Goal: Check status: Check status

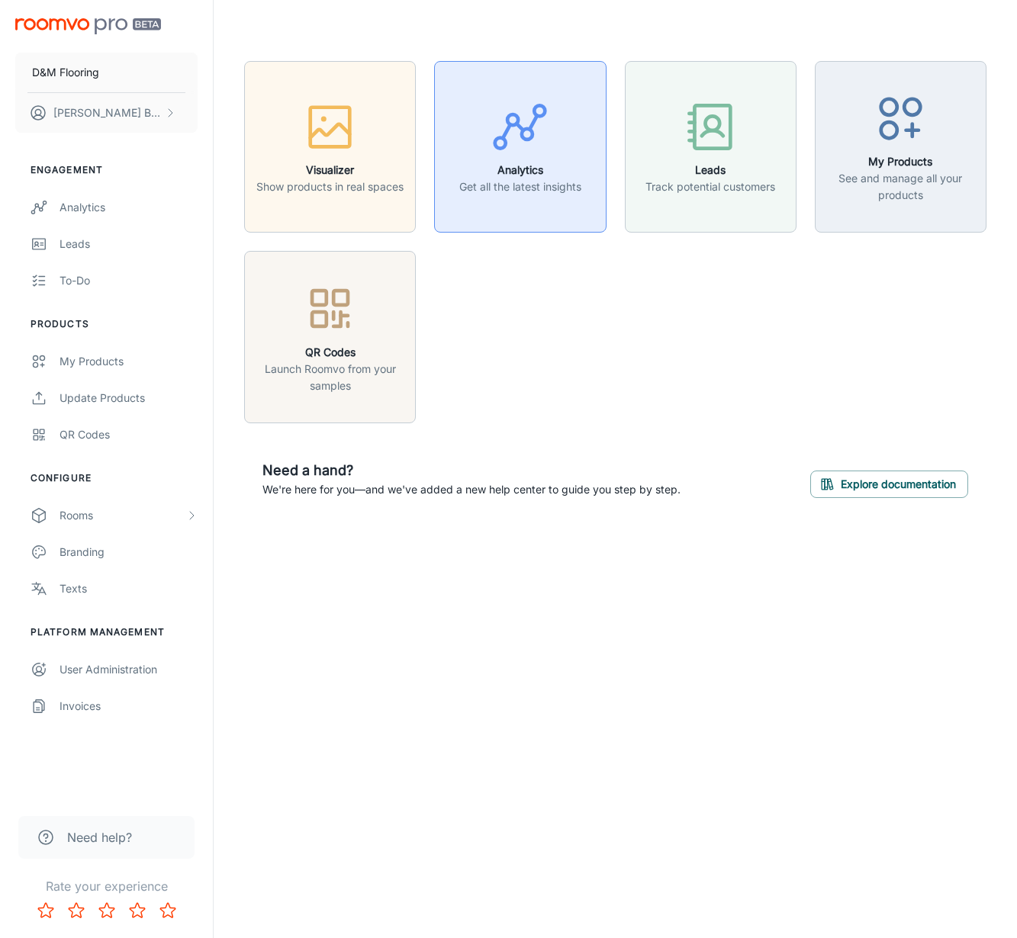
click at [510, 151] on icon "button" at bounding box center [519, 126] width 57 height 57
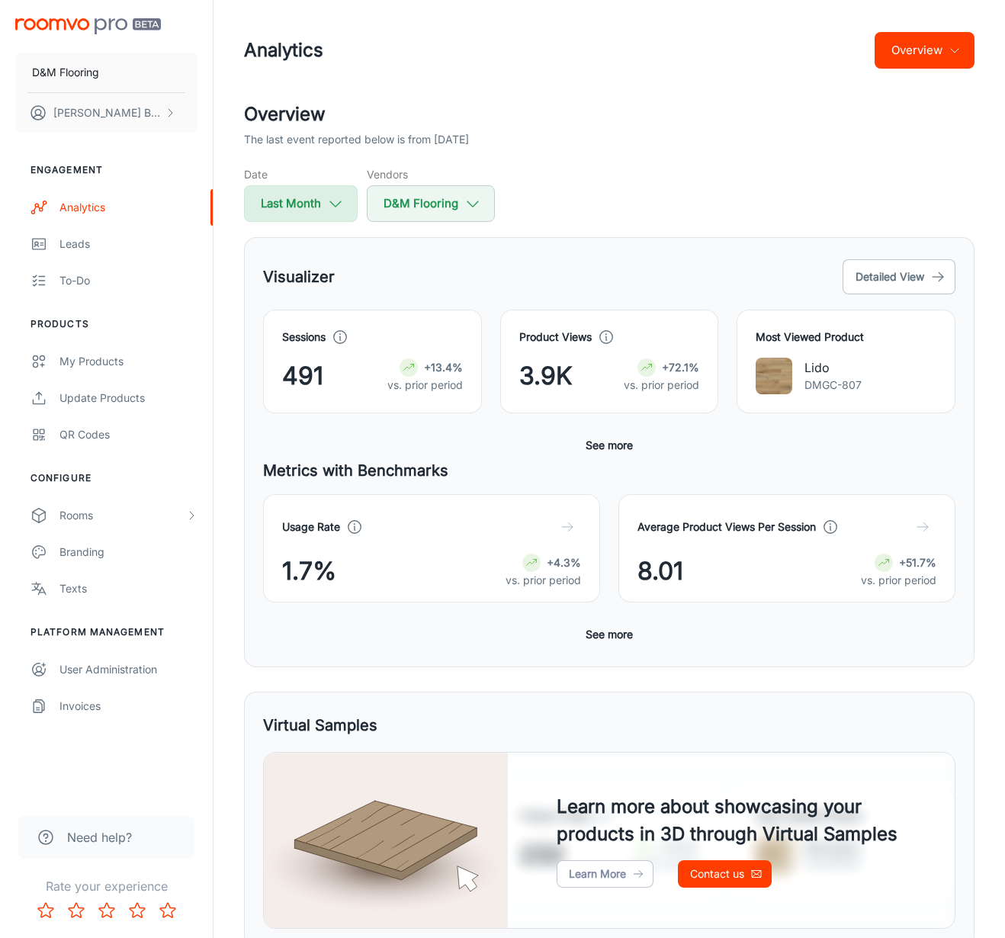
click at [300, 204] on button "Last Month" at bounding box center [301, 203] width 114 height 37
select select "7"
select select "2025"
select select "7"
select select "2025"
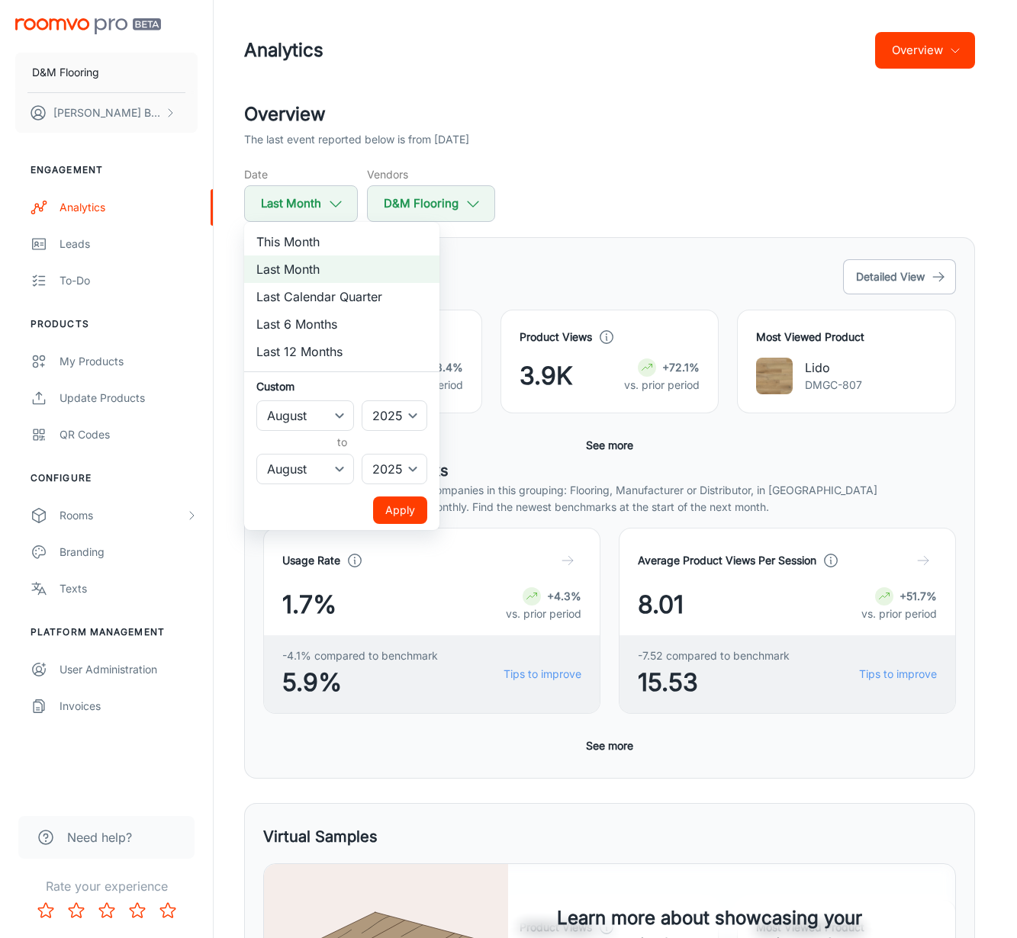
click at [295, 236] on li "This Month" at bounding box center [341, 241] width 195 height 27
select select "8"
click at [406, 508] on button "Apply" at bounding box center [400, 510] width 54 height 27
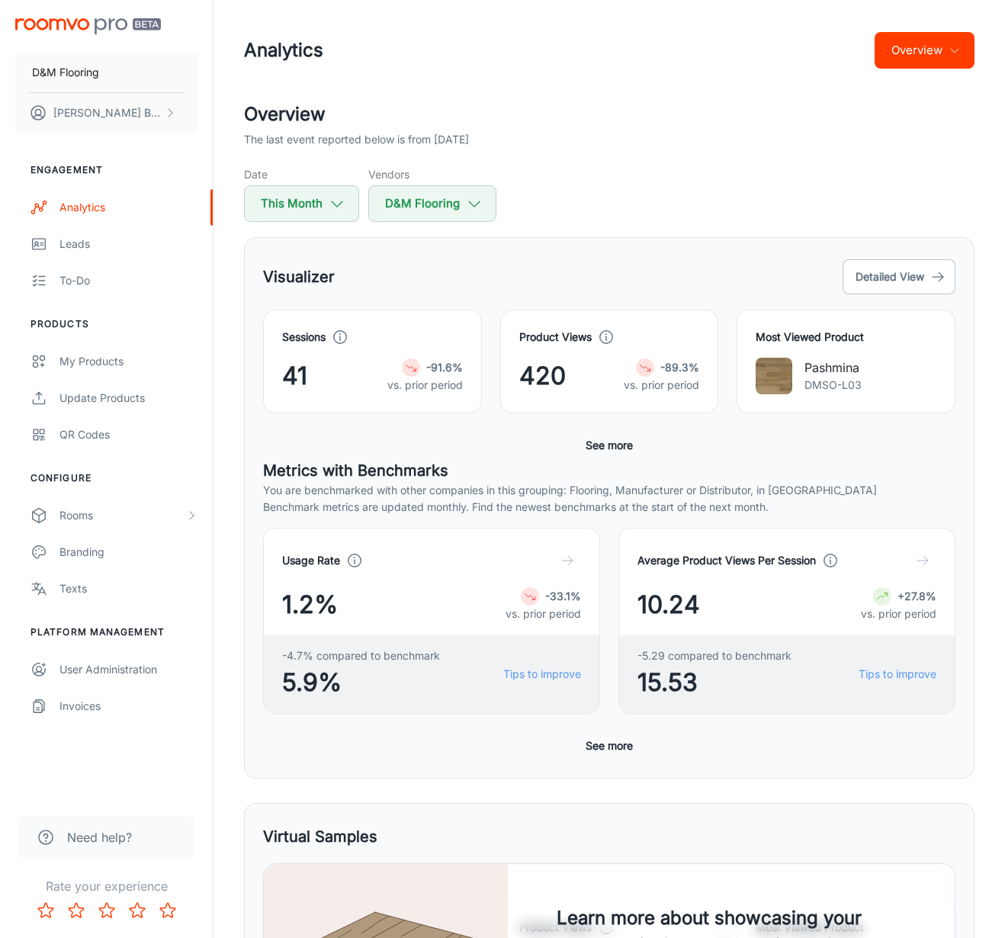
click at [514, 455] on div "Sessions 41 -91.6% vs. prior period Product Views 420 -89.3% vs. prior period M…" at bounding box center [609, 384] width 693 height 149
